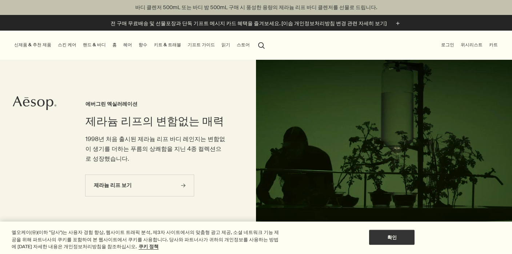
click at [93, 45] on link "핸드 & 바디" at bounding box center [94, 44] width 26 height 9
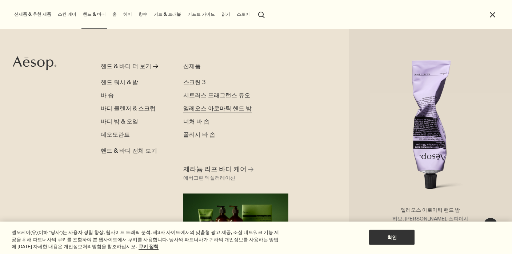
click at [188, 109] on span "엘레오스 아로마틱 핸드 밤" at bounding box center [217, 108] width 68 height 8
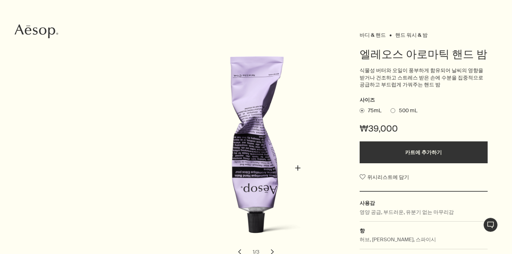
scroll to position [151, 0]
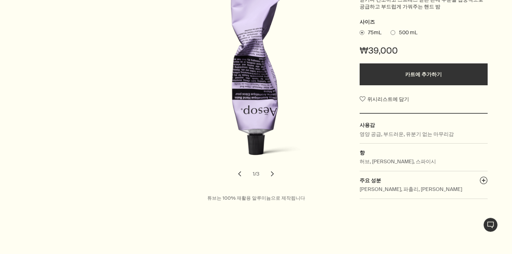
click at [274, 174] on button "chevron" at bounding box center [272, 174] width 16 height 16
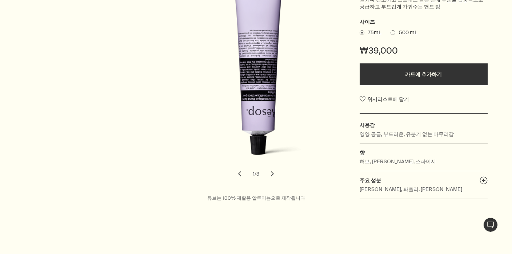
click at [274, 174] on button "chevron" at bounding box center [272, 174] width 16 height 16
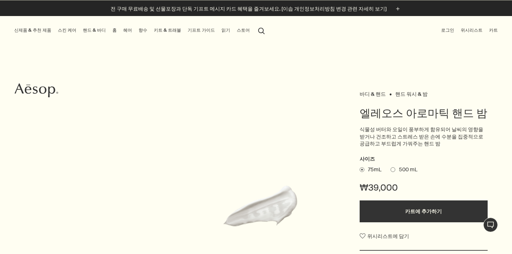
scroll to position [0, 0]
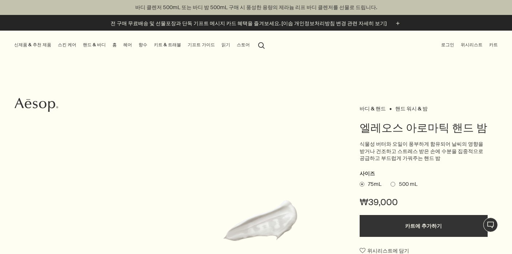
click at [87, 44] on link "핸드 & 바디" at bounding box center [94, 44] width 26 height 9
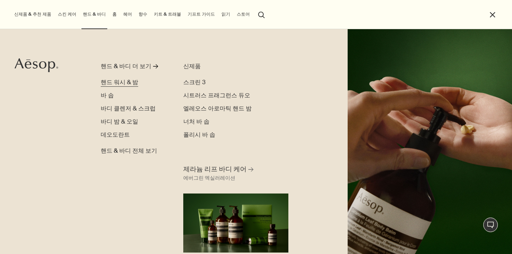
click at [129, 81] on span "핸드 워시 & 밤" at bounding box center [119, 82] width 37 height 8
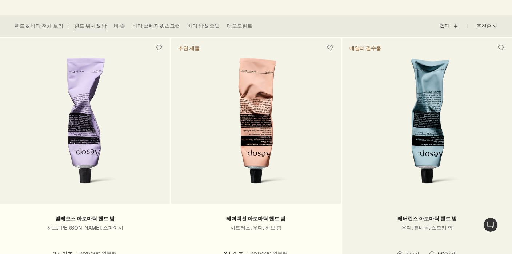
scroll to position [210, 0]
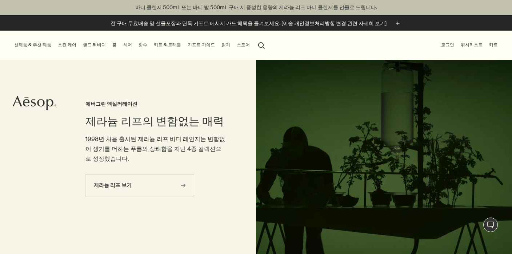
click at [82, 46] on link "핸드 & 바디" at bounding box center [94, 44] width 26 height 9
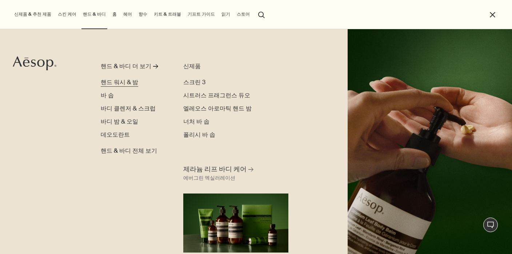
click at [124, 80] on span "핸드 워시 & 밤" at bounding box center [119, 82] width 37 height 8
